Goal: Find contact information: Find contact information

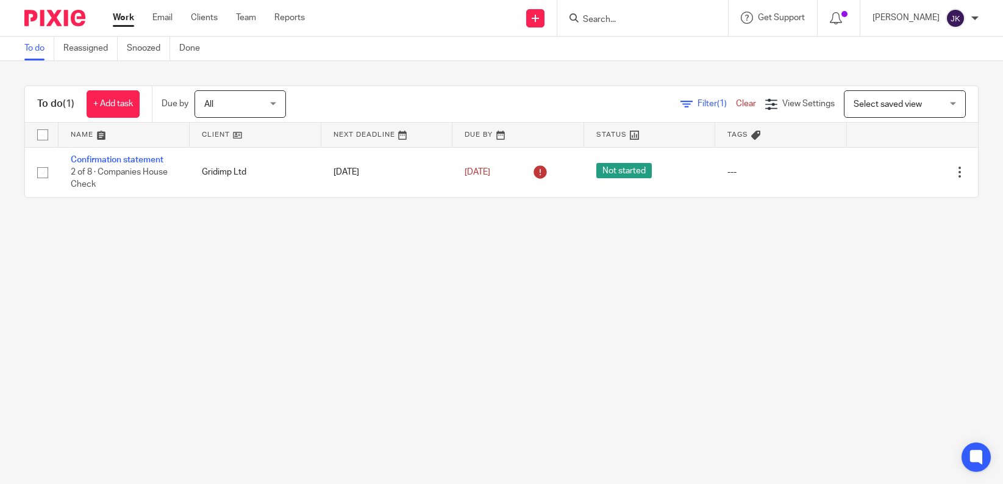
click at [600, 16] on input "Search" at bounding box center [637, 20] width 110 height 11
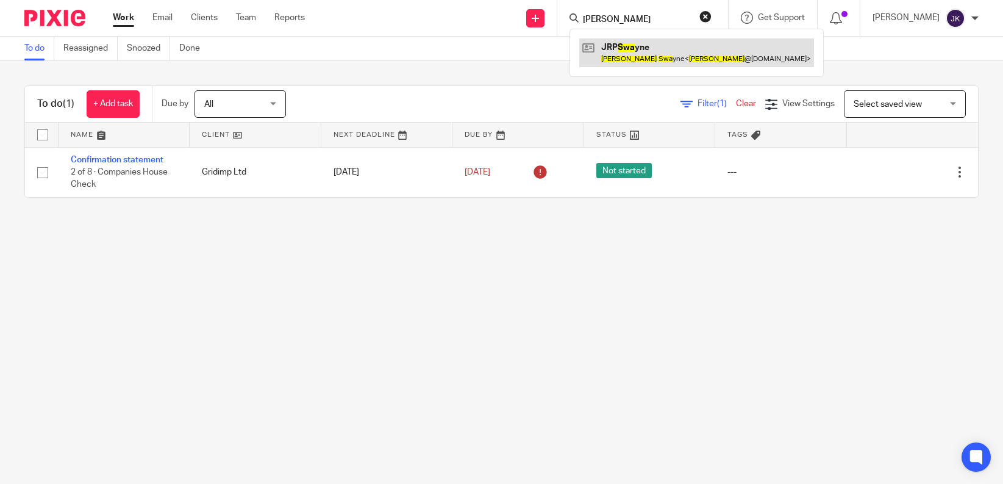
type input "john swa"
click at [648, 59] on link at bounding box center [697, 52] width 235 height 28
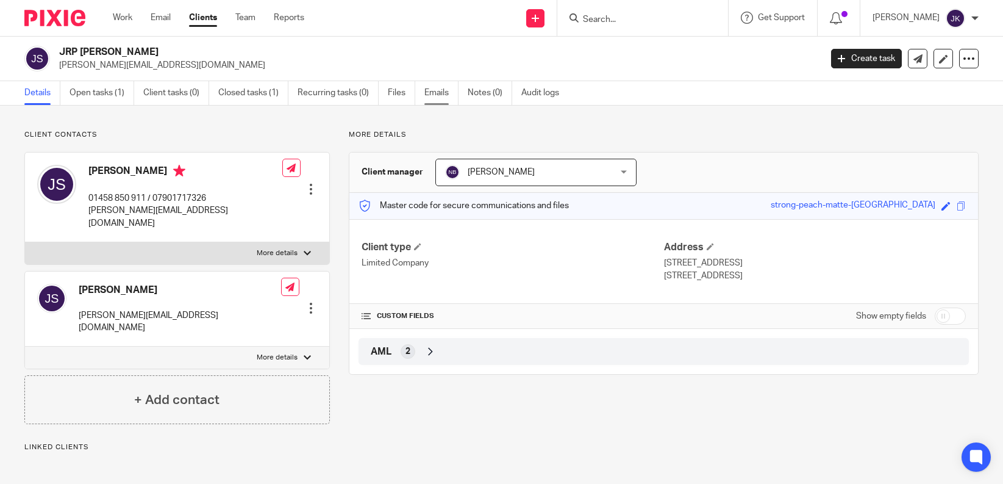
click at [438, 98] on link "Emails" at bounding box center [442, 93] width 34 height 24
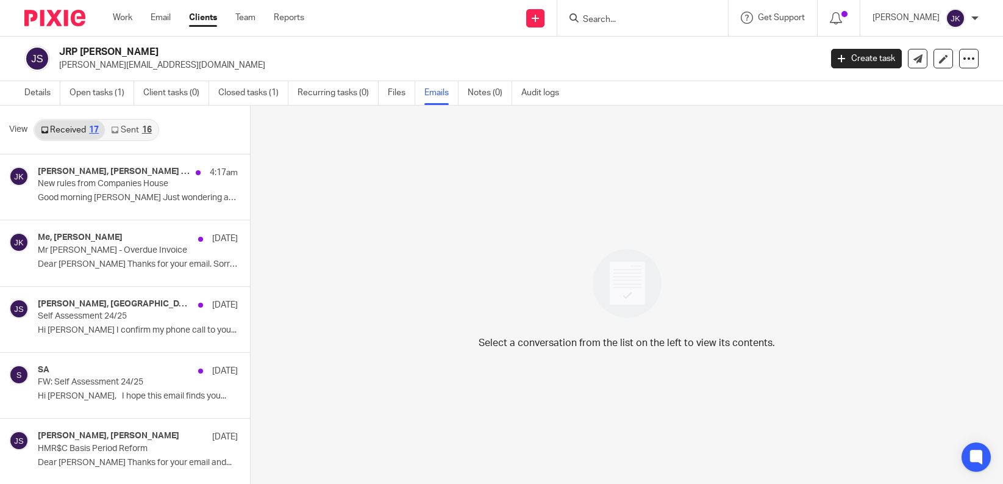
click at [113, 131] on icon at bounding box center [114, 129] width 7 height 7
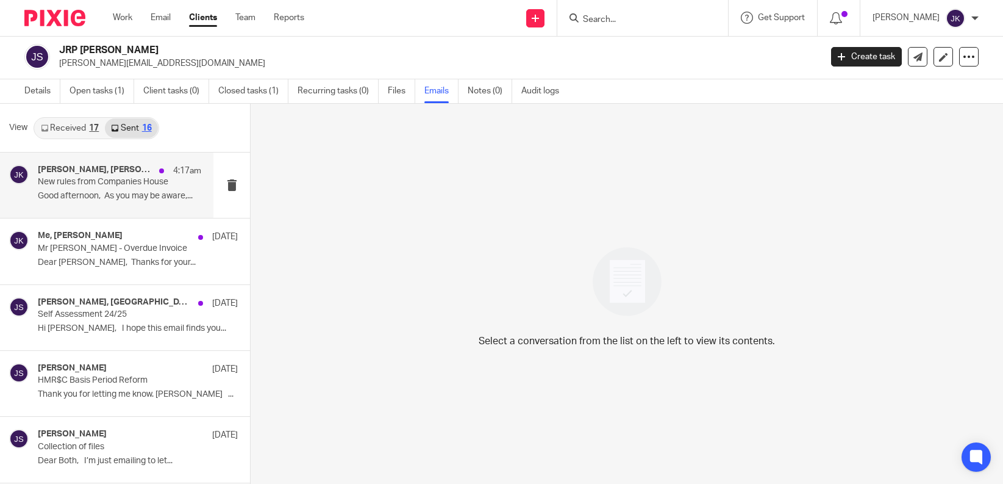
click at [121, 187] on p "New rules from Companies House" at bounding box center [103, 182] width 131 height 10
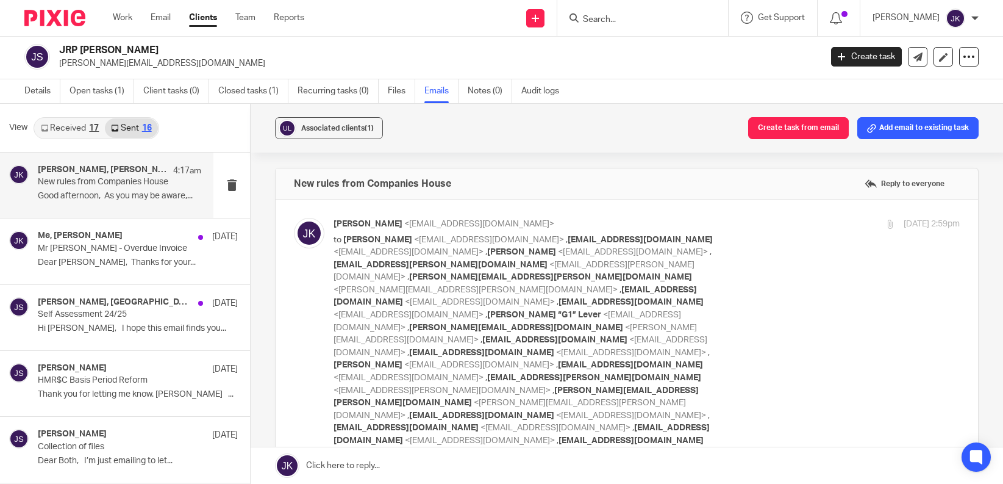
scroll to position [0, 0]
click at [71, 247] on p "Mr J Swayne - Overdue Invoice" at bounding box center [103, 248] width 131 height 10
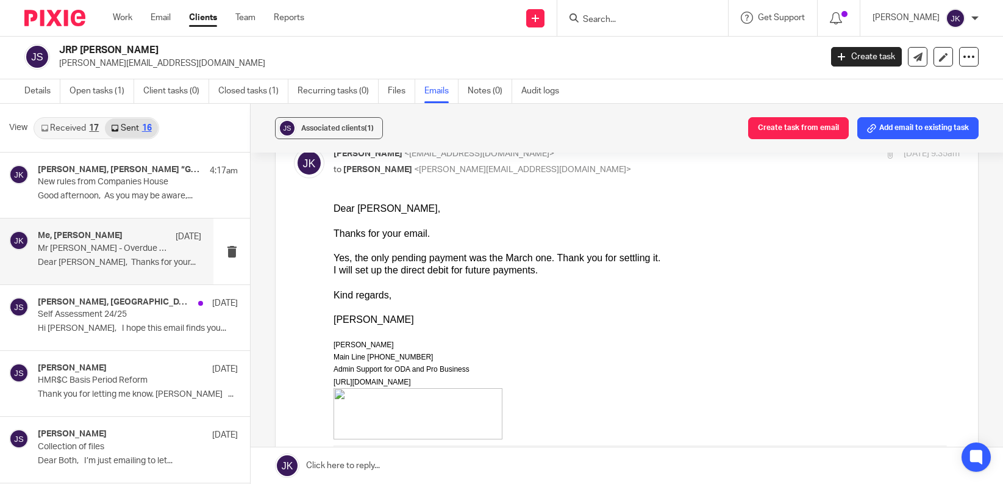
scroll to position [366, 0]
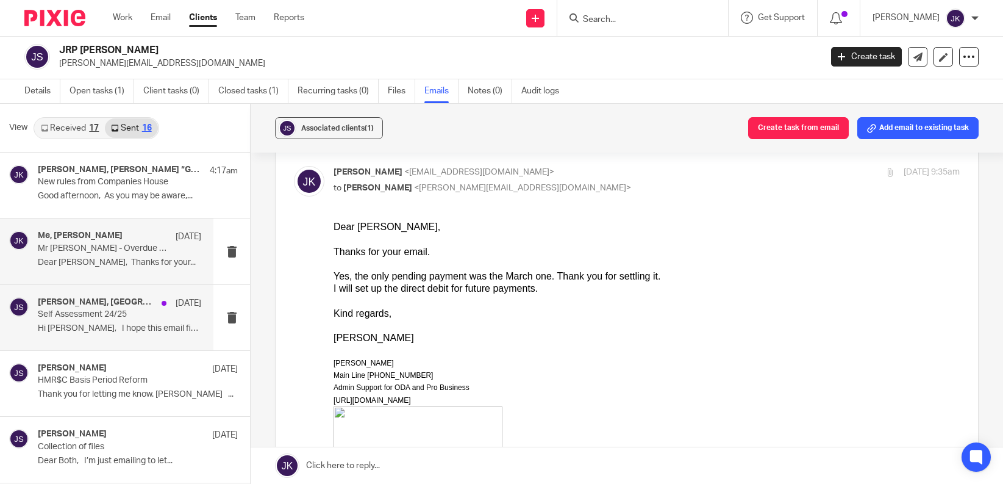
click at [76, 313] on p "Self Assessment 24/25" at bounding box center [103, 314] width 131 height 10
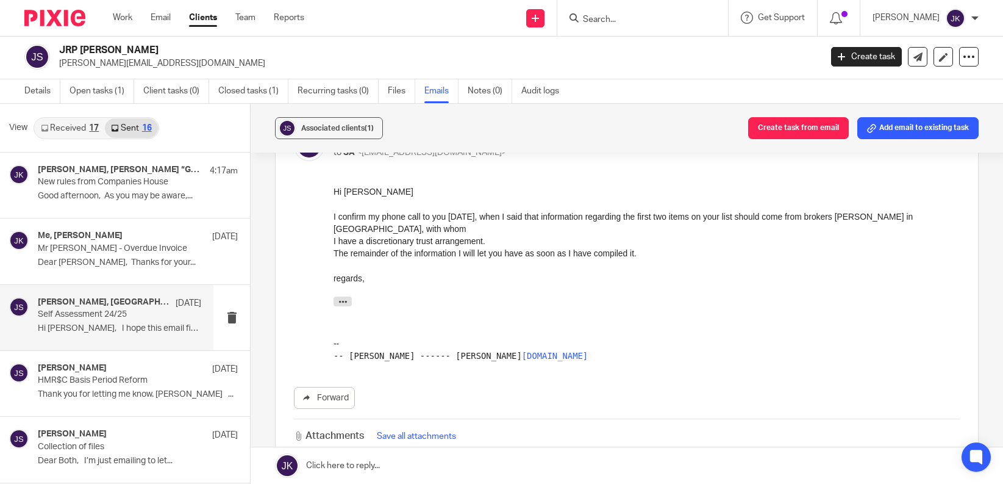
scroll to position [61, 0]
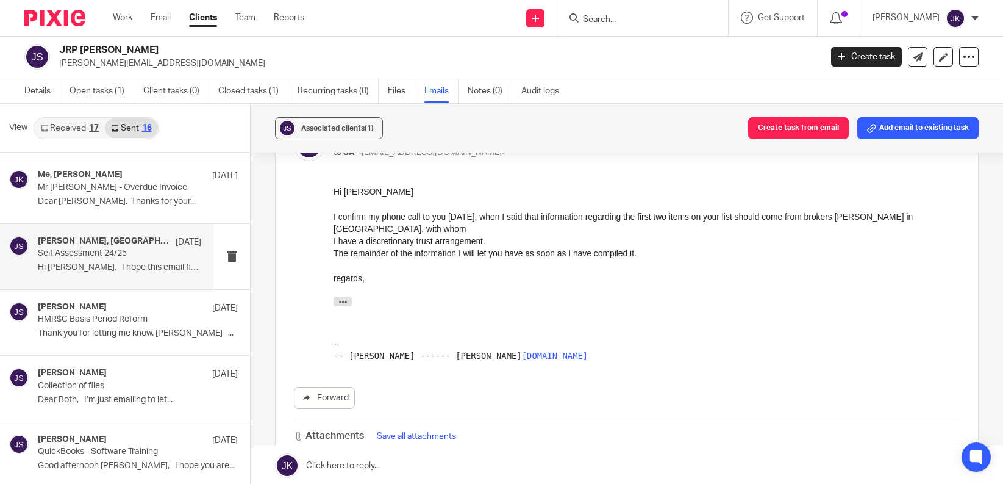
click at [99, 312] on div "Sonia Bird 5 Jun" at bounding box center [138, 308] width 200 height 12
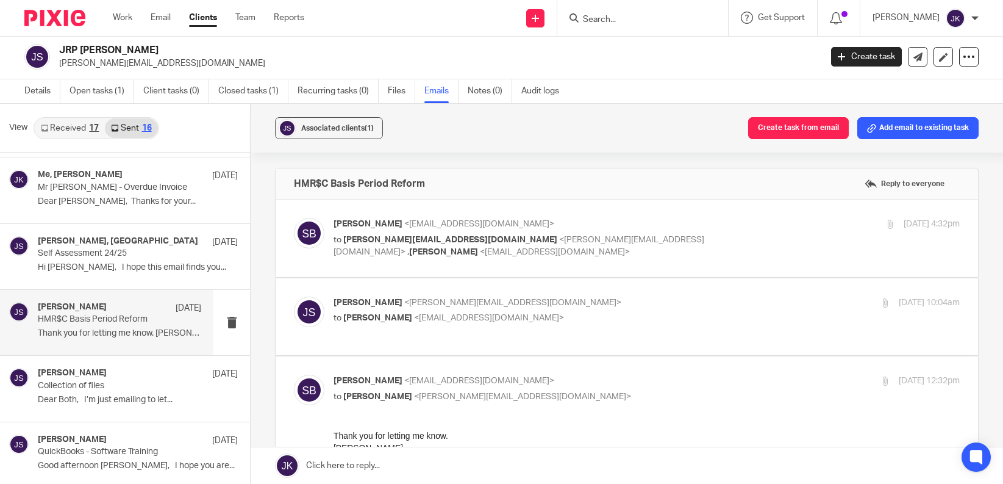
scroll to position [0, 0]
drag, startPoint x: 147, startPoint y: 68, endPoint x: 58, endPoint y: 65, distance: 89.1
click at [58, 65] on div "JRP Swayne jon@jonswayne.com" at bounding box center [418, 57] width 789 height 26
copy p "[PERSON_NAME][EMAIL_ADDRESS][DOMAIN_NAME]"
click at [48, 93] on link "Details" at bounding box center [42, 91] width 36 height 24
